Goal: Register for event/course

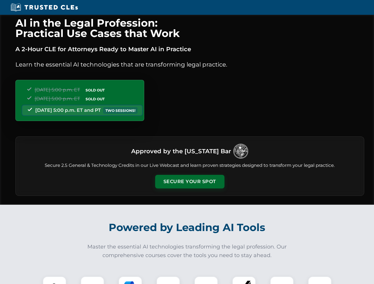
click at [189, 182] on button "Secure Your Spot" at bounding box center [189, 182] width 69 height 14
click at [54, 280] on img at bounding box center [54, 288] width 17 height 17
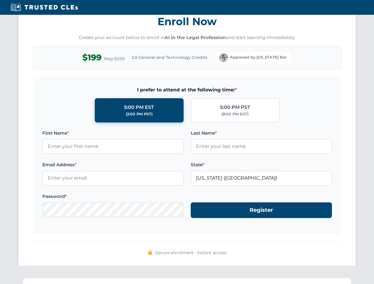
scroll to position [581, 0]
